Goal: Find specific page/section: Find specific page/section

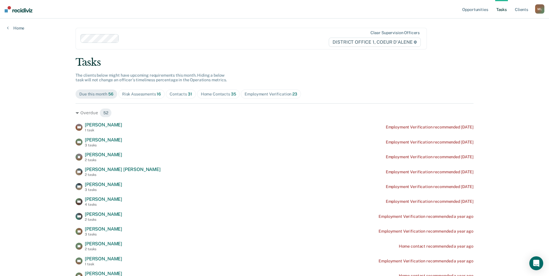
click at [255, 92] on div "Employment Verification 23" at bounding box center [271, 94] width 52 height 5
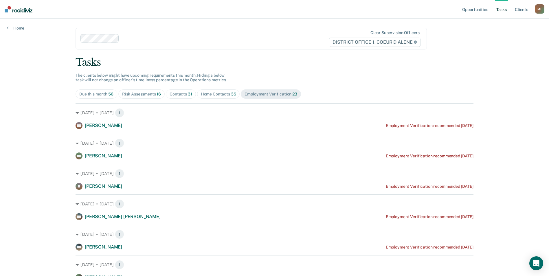
click at [144, 94] on div "Risk Assessments 16" at bounding box center [141, 94] width 39 height 5
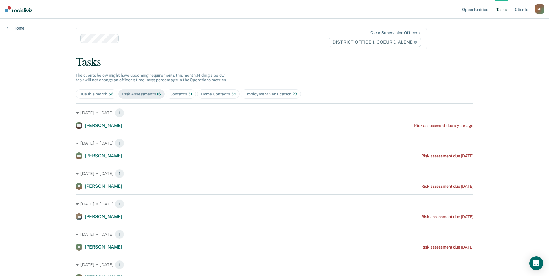
click at [93, 93] on div "Due this month 56" at bounding box center [96, 94] width 34 height 5
